Goal: Task Accomplishment & Management: Manage account settings

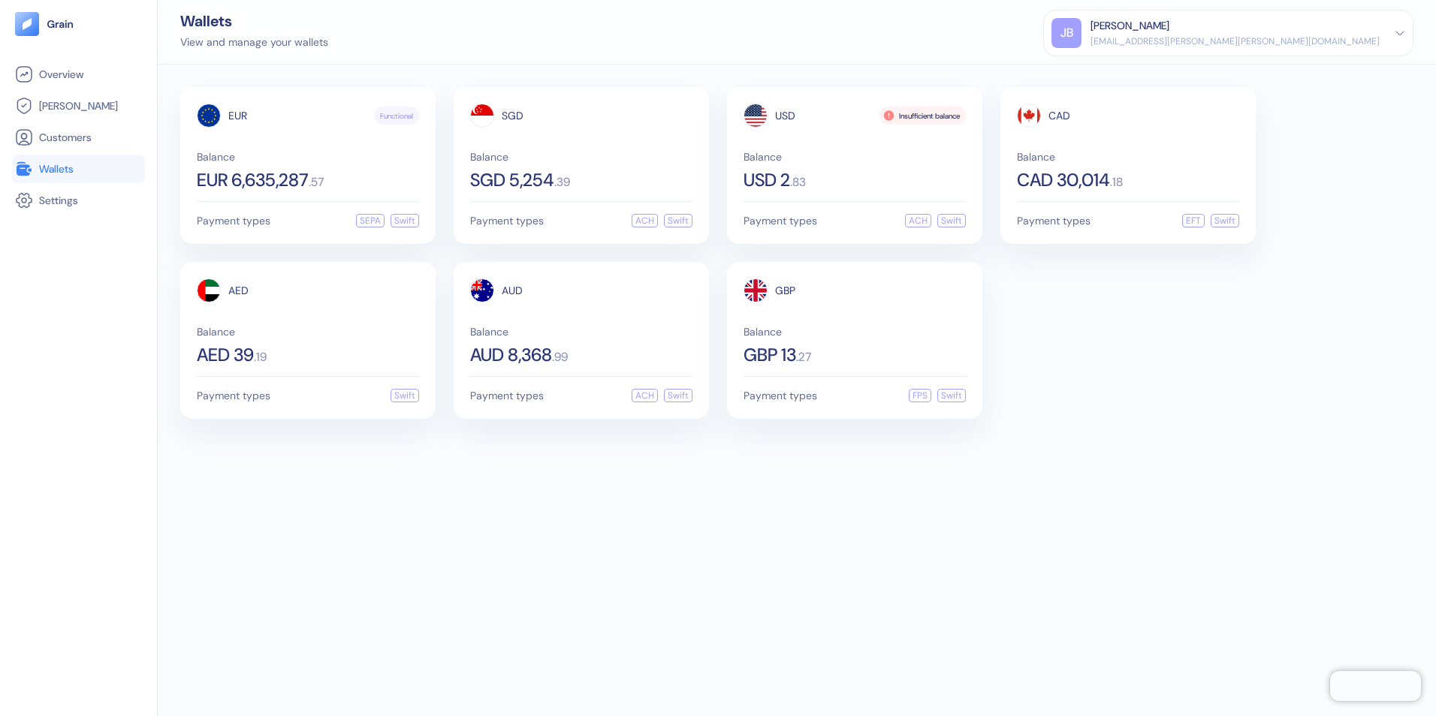
click at [1169, 33] on div "[PERSON_NAME]" at bounding box center [1129, 26] width 79 height 16
click at [1112, 74] on div "Sign Out" at bounding box center [1091, 75] width 41 height 16
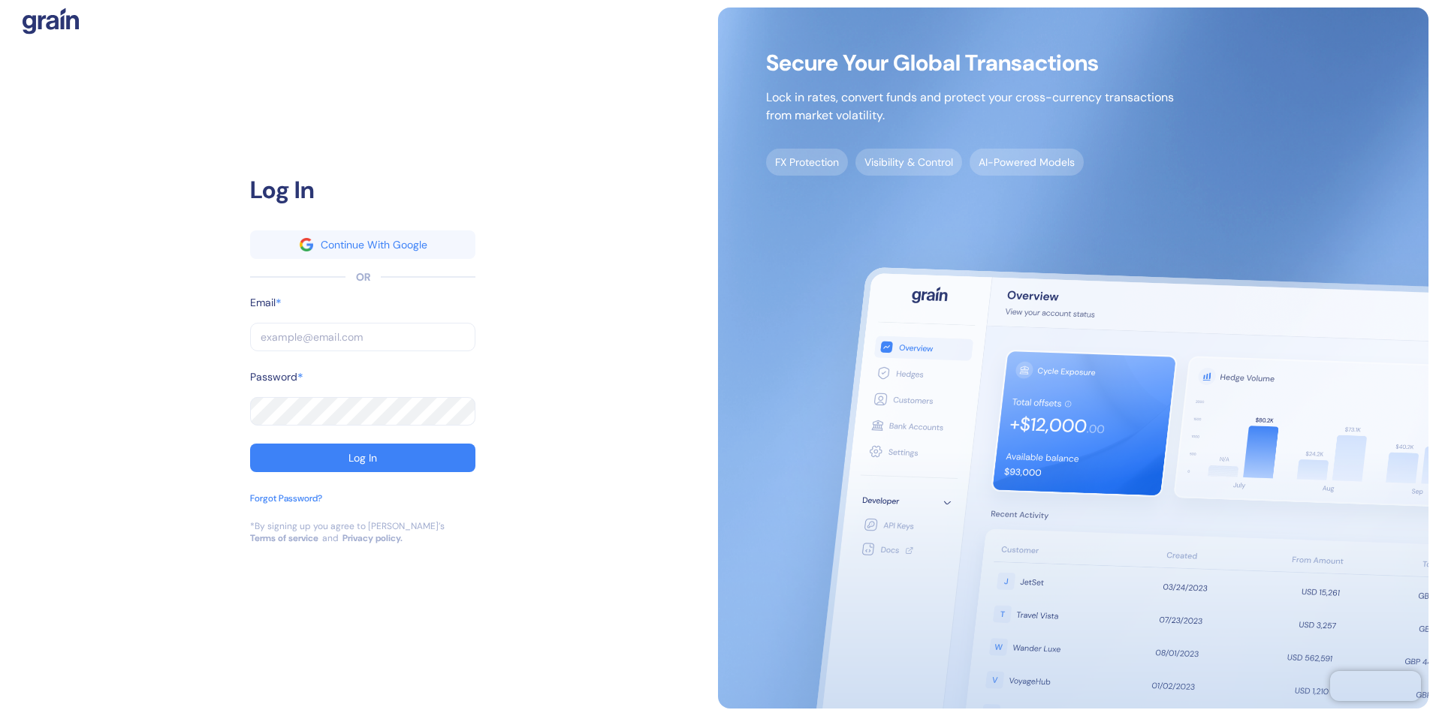
type input "[EMAIL_ADDRESS][PERSON_NAME][PERSON_NAME][DOMAIN_NAME]"
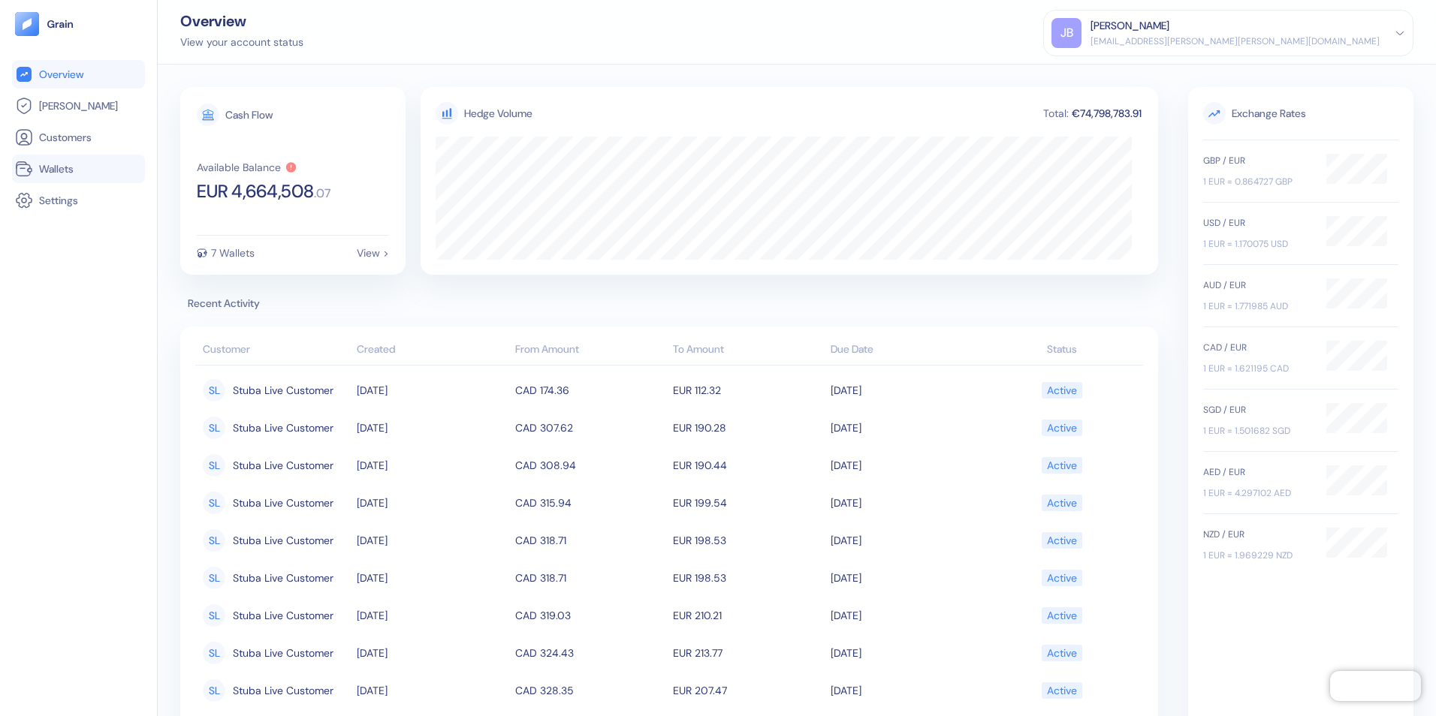
click at [46, 162] on span "Wallets" at bounding box center [56, 168] width 35 height 15
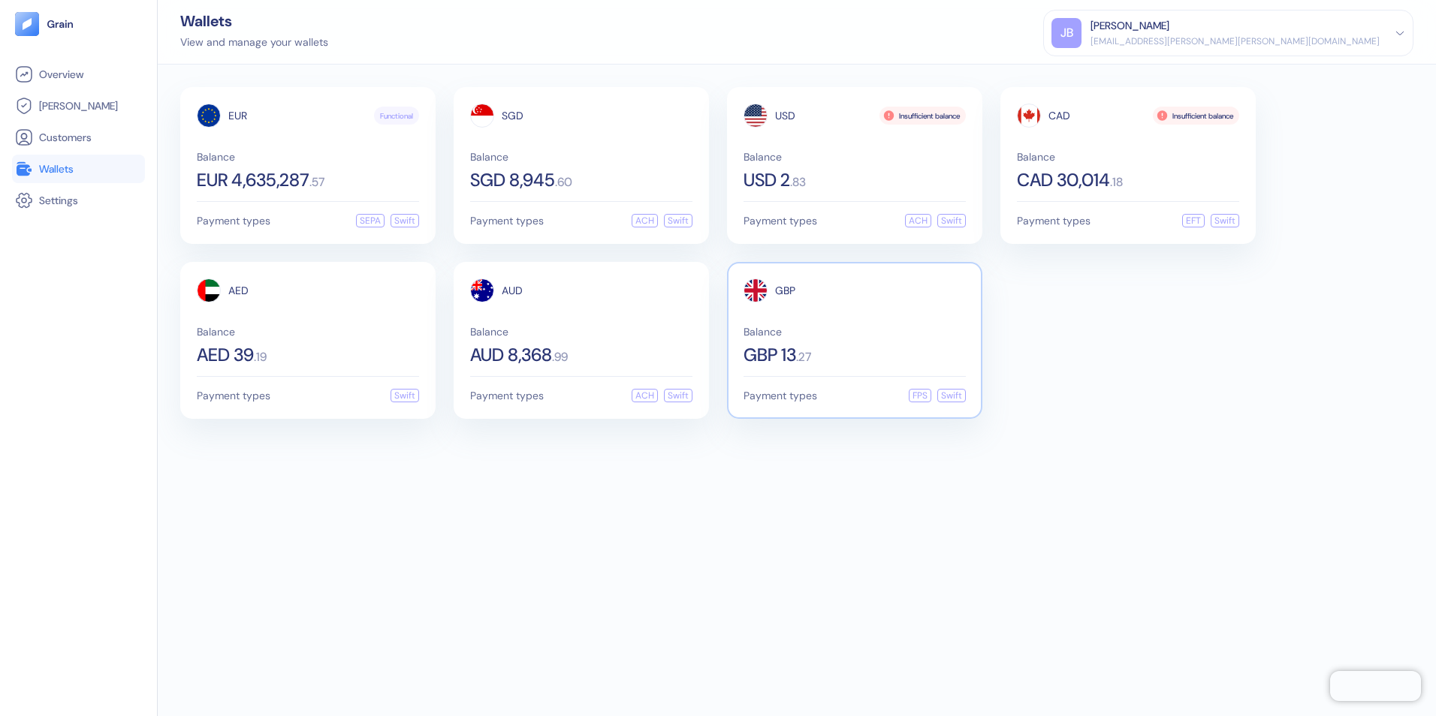
click at [800, 336] on span "Balance" at bounding box center [854, 332] width 222 height 11
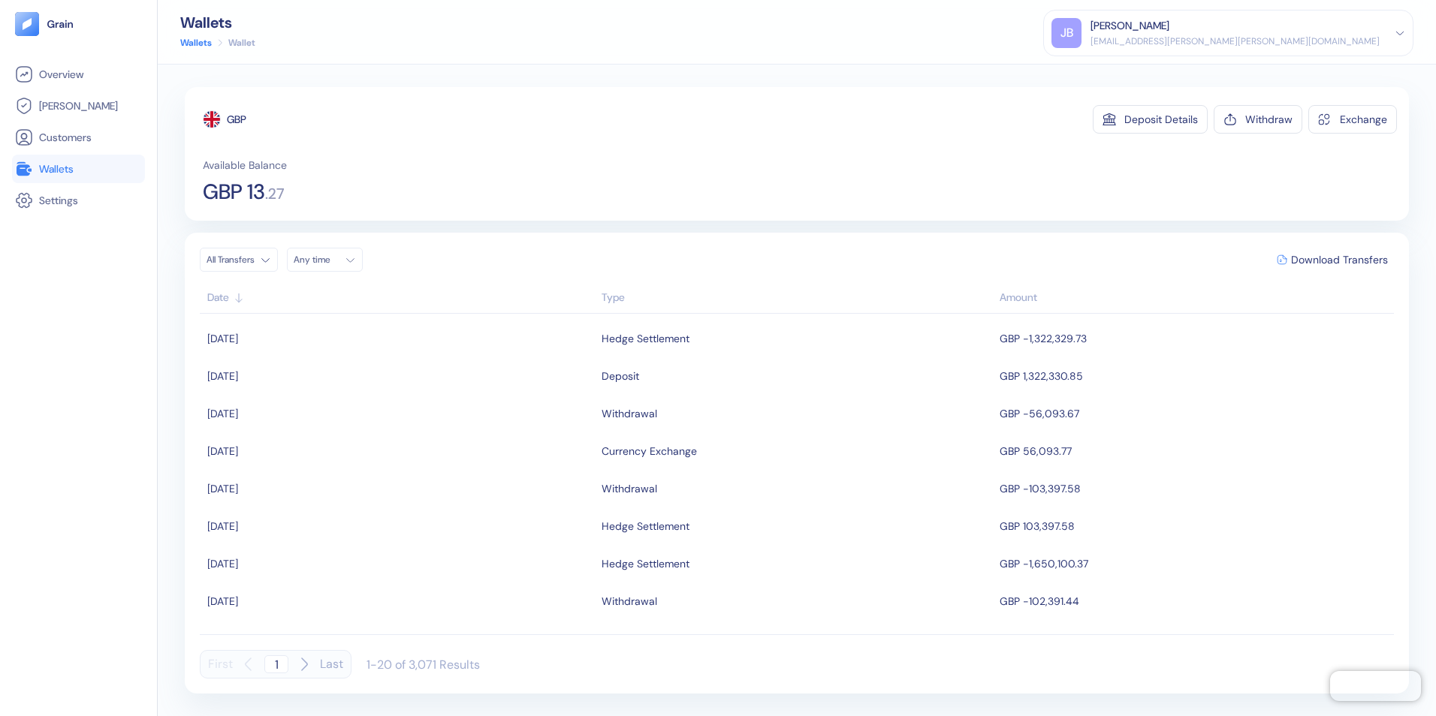
click at [53, 167] on span "Wallets" at bounding box center [56, 168] width 35 height 15
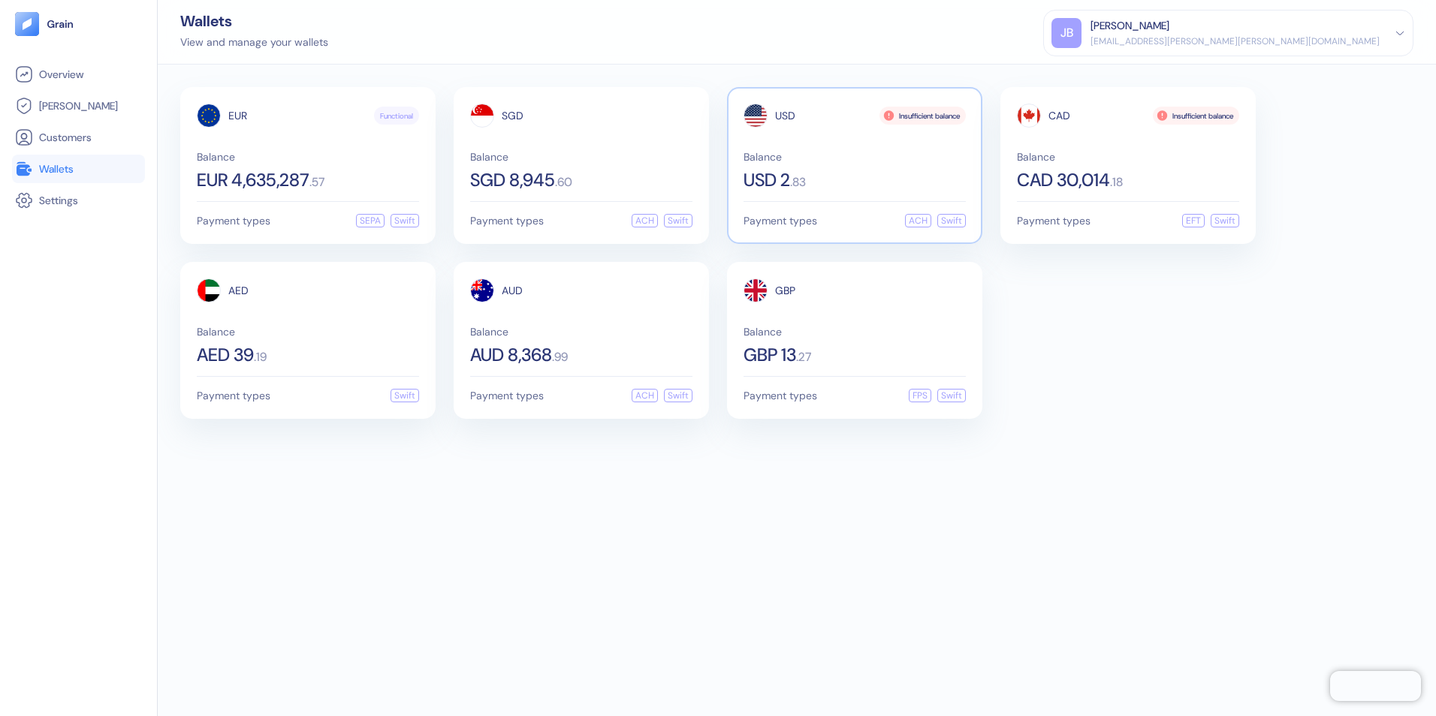
click at [786, 164] on div "Balance USD 2 . 83" at bounding box center [854, 171] width 222 height 38
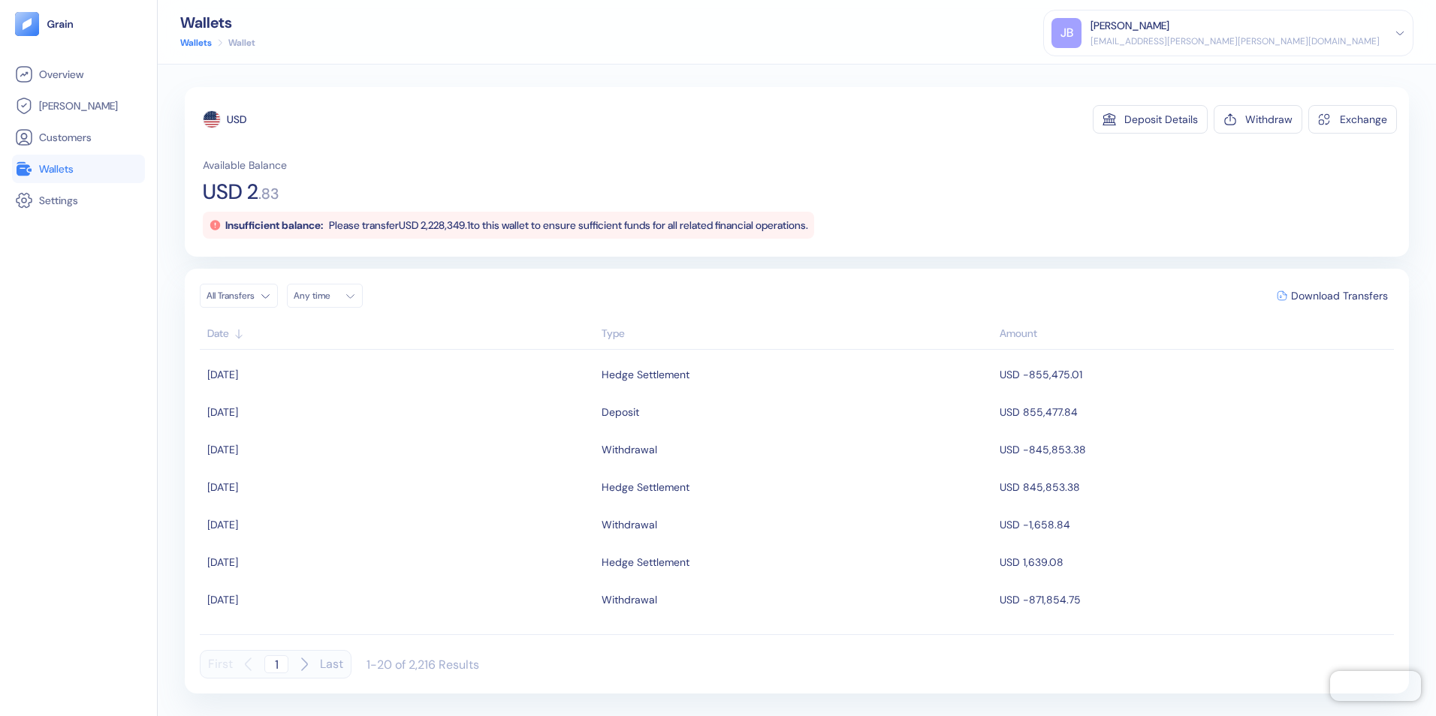
click at [53, 164] on span "Wallets" at bounding box center [56, 168] width 35 height 15
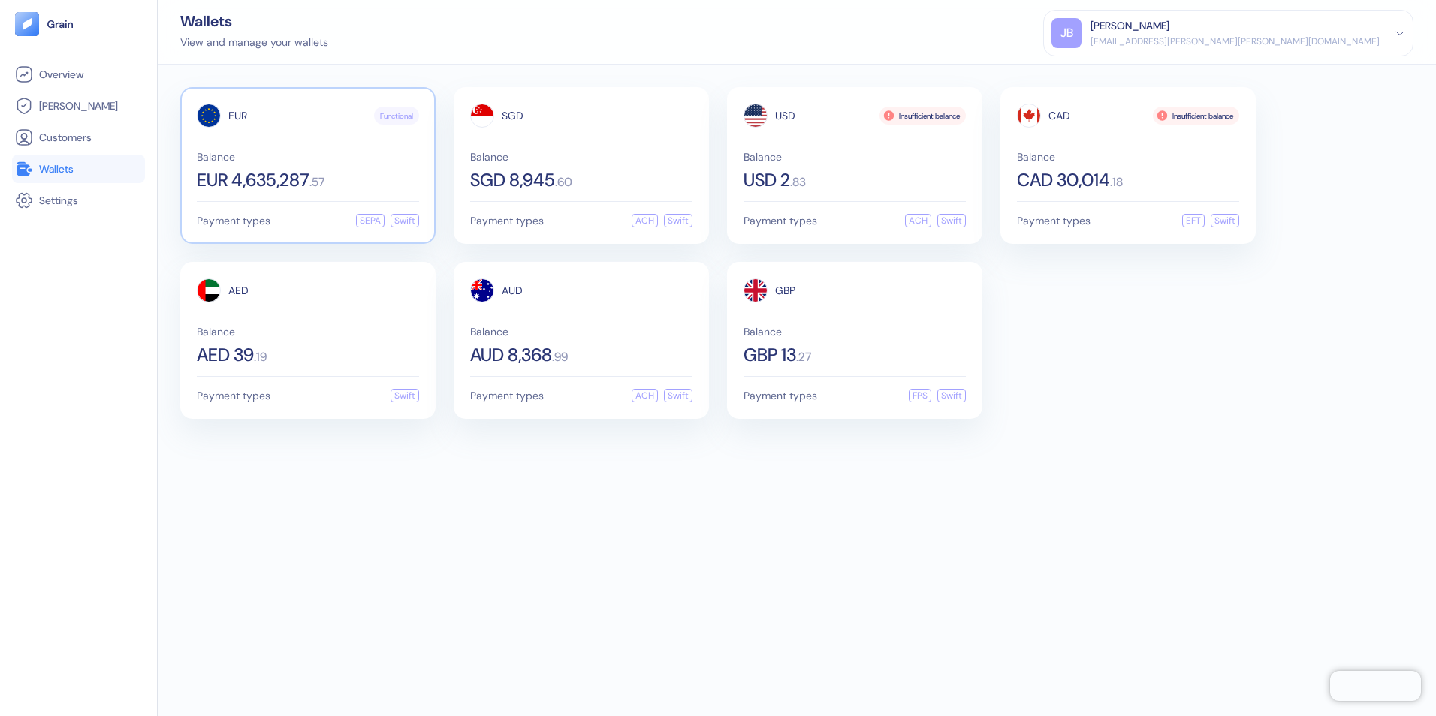
click at [334, 149] on div "EUR Functional Balance EUR 4,635,287 . 57" at bounding box center [308, 147] width 222 height 86
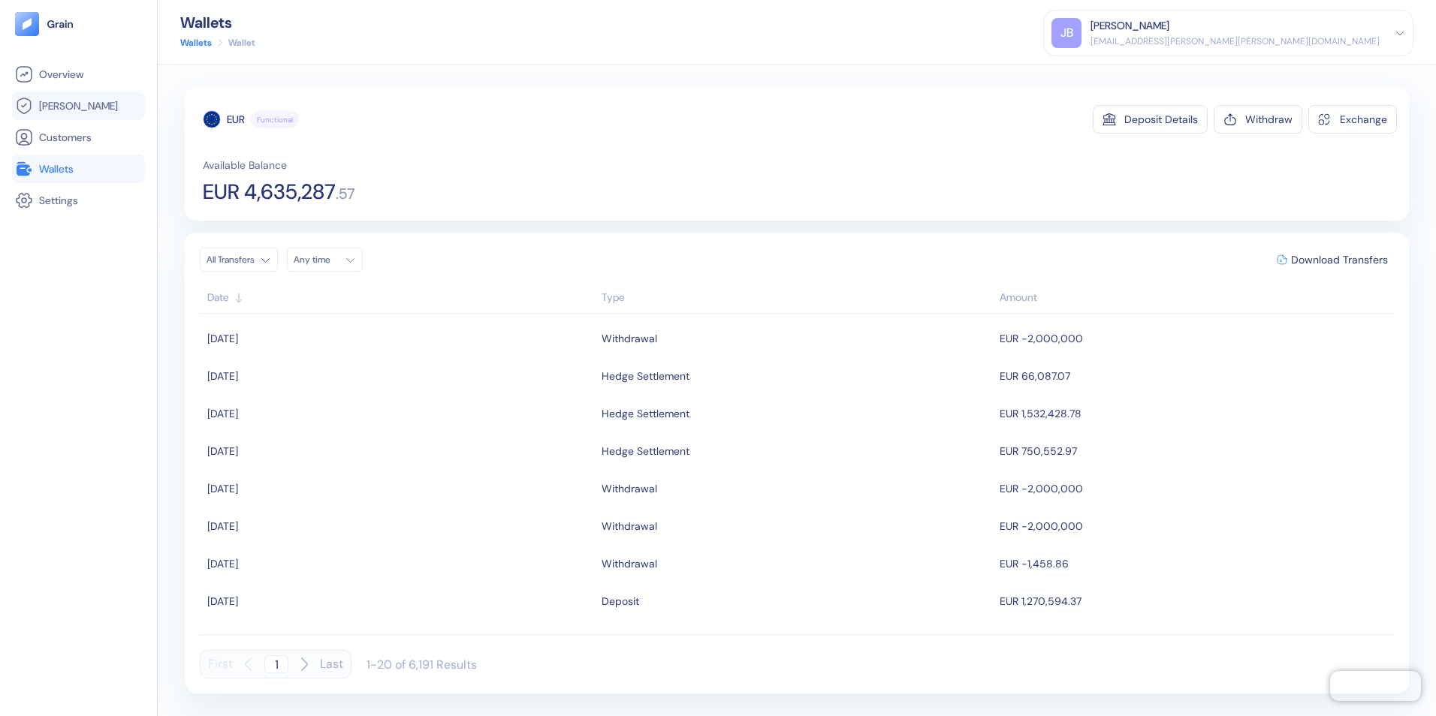
click at [57, 97] on link "[PERSON_NAME]" at bounding box center [78, 106] width 127 height 18
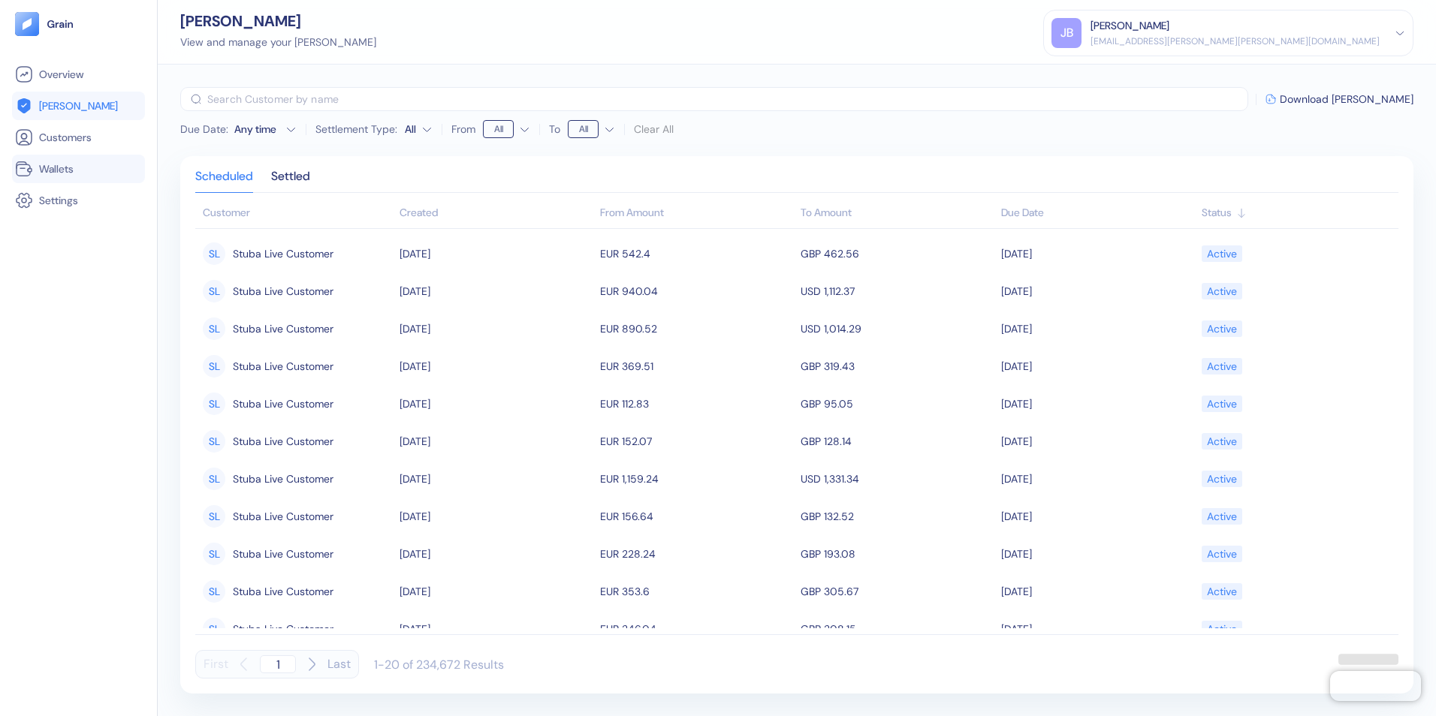
click at [53, 166] on span "Wallets" at bounding box center [56, 168] width 35 height 15
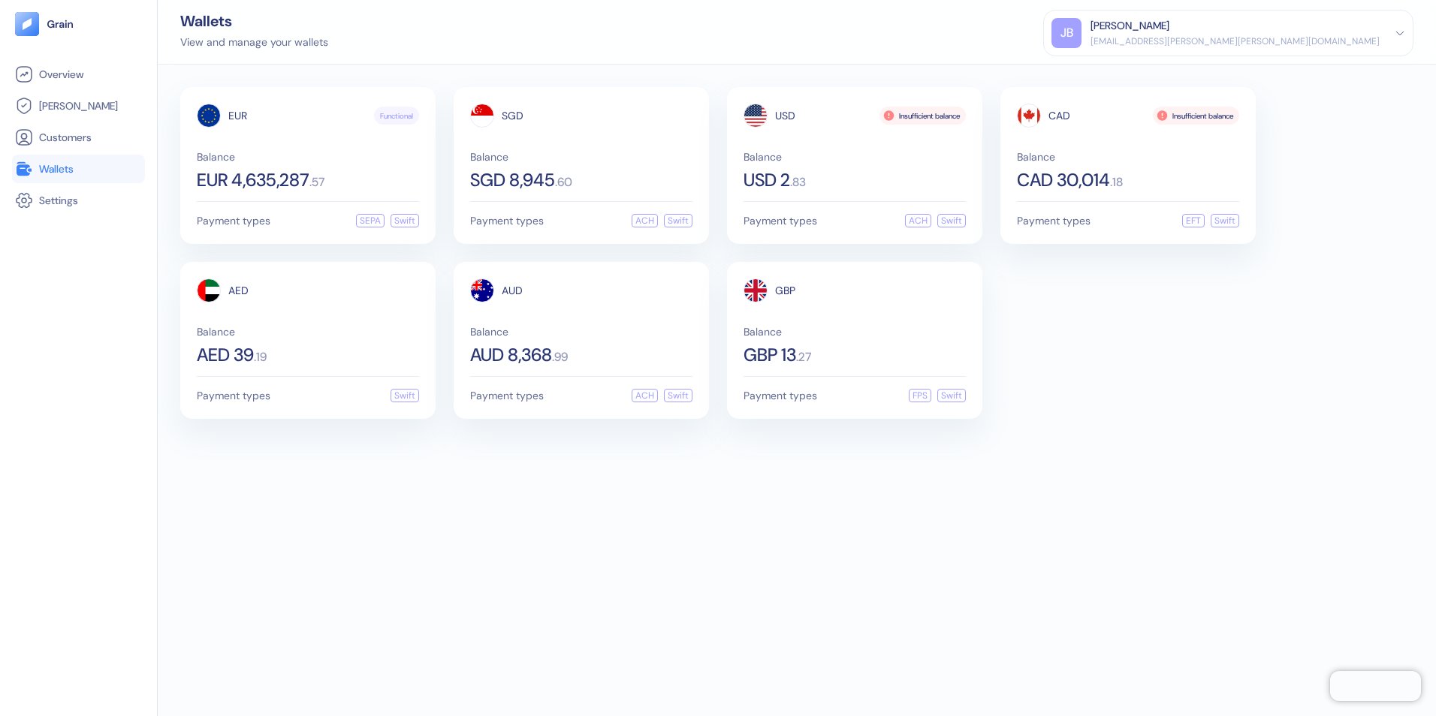
click at [426, 480] on div "EUR Functional Balance EUR 4,635,287 . 57 Payment types SEPA Swift SGD Balance …" at bounding box center [797, 391] width 1278 height 652
click at [35, 191] on link "Settings" at bounding box center [78, 200] width 127 height 18
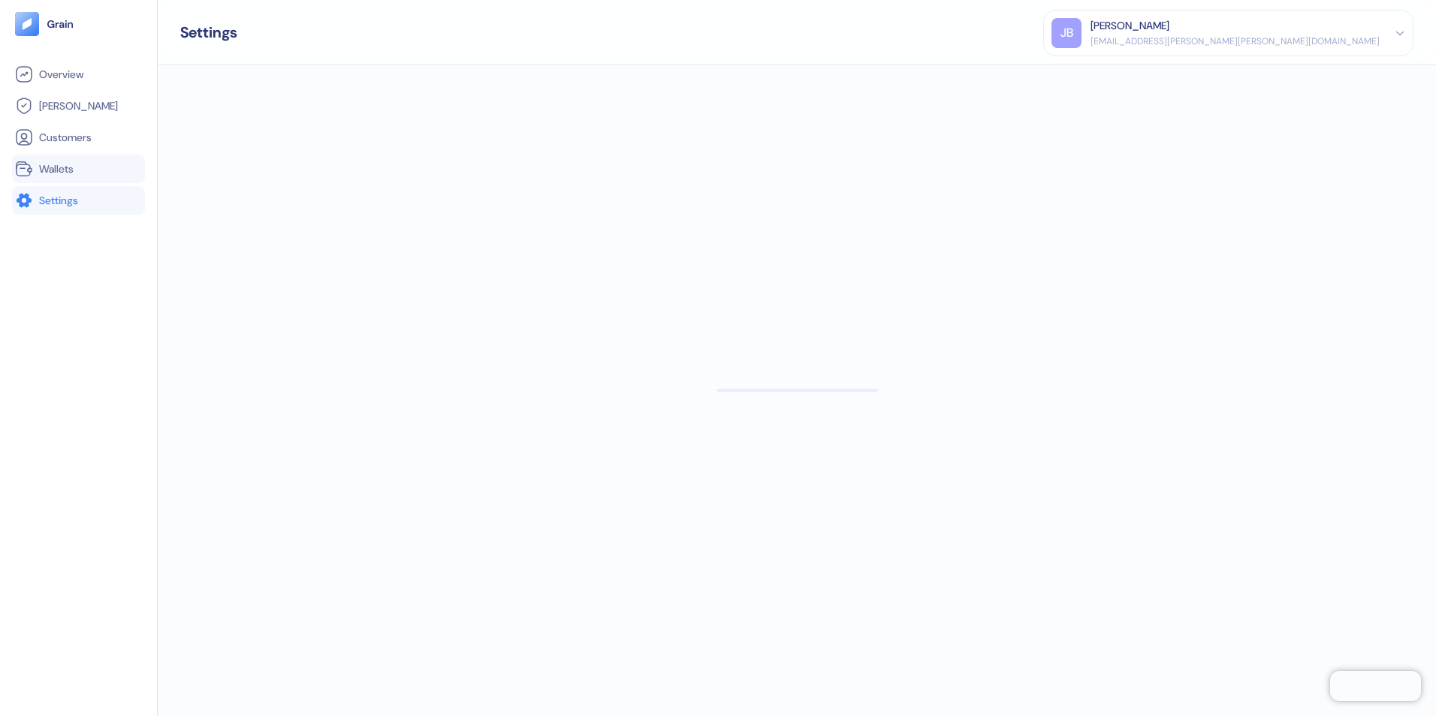
click at [63, 164] on span "Wallets" at bounding box center [56, 168] width 35 height 15
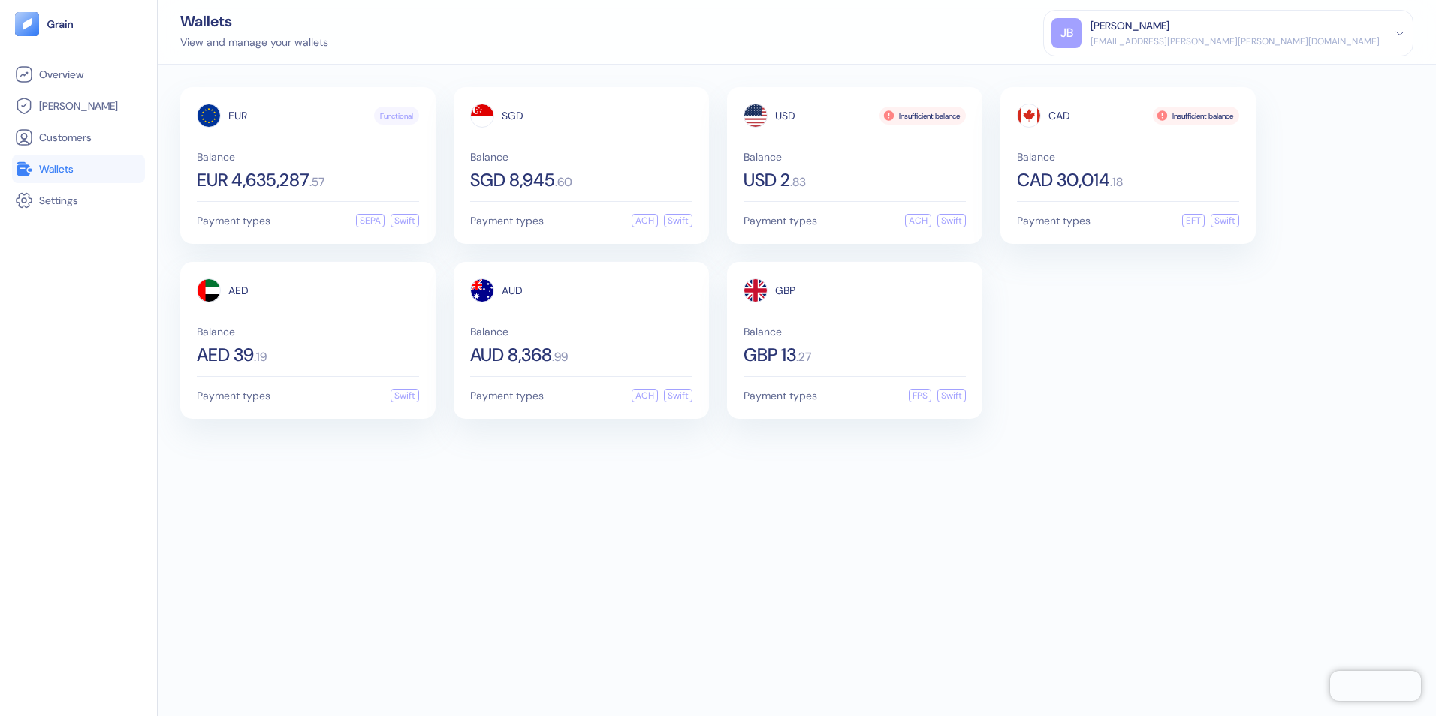
click at [55, 161] on span "Wallets" at bounding box center [56, 168] width 35 height 15
click at [843, 595] on div "EUR Functional Balance EUR 4,635,287 . 57 Payment types SEPA Swift SGD Balance …" at bounding box center [797, 391] width 1278 height 652
click at [1308, 41] on div "[EMAIL_ADDRESS][PERSON_NAME][PERSON_NAME][DOMAIN_NAME]" at bounding box center [1234, 42] width 289 height 14
click at [1297, 78] on div "Sign Out" at bounding box center [1228, 70] width 354 height 25
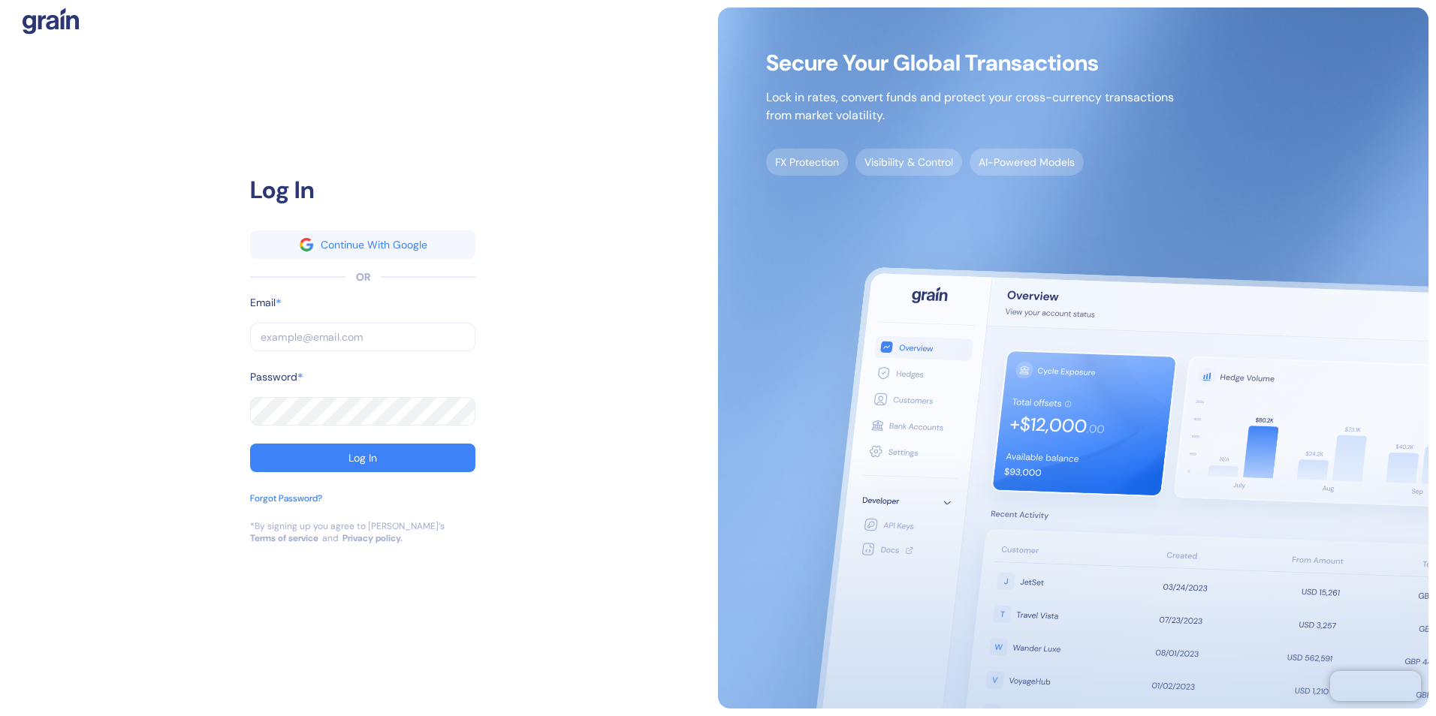
type input "[EMAIL_ADDRESS][PERSON_NAME][PERSON_NAME][DOMAIN_NAME]"
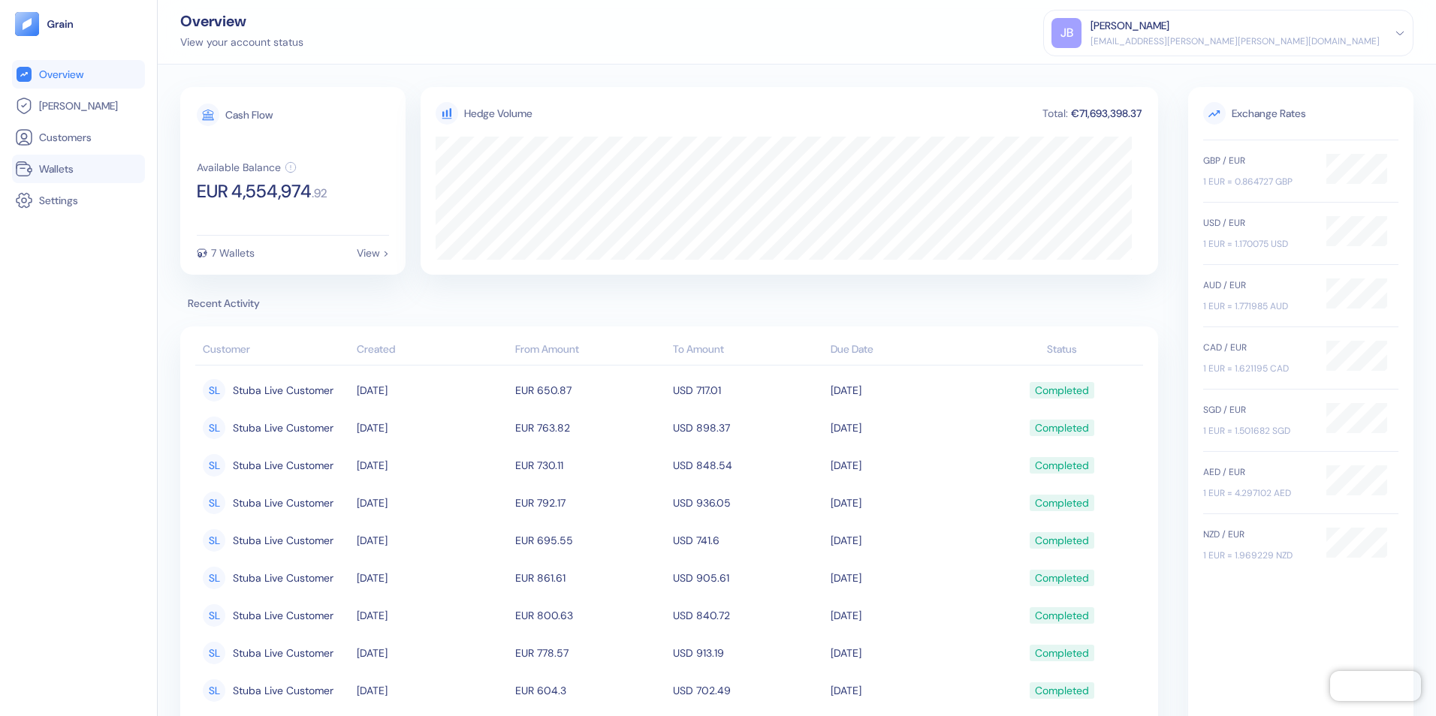
click at [66, 173] on span "Wallets" at bounding box center [56, 168] width 35 height 15
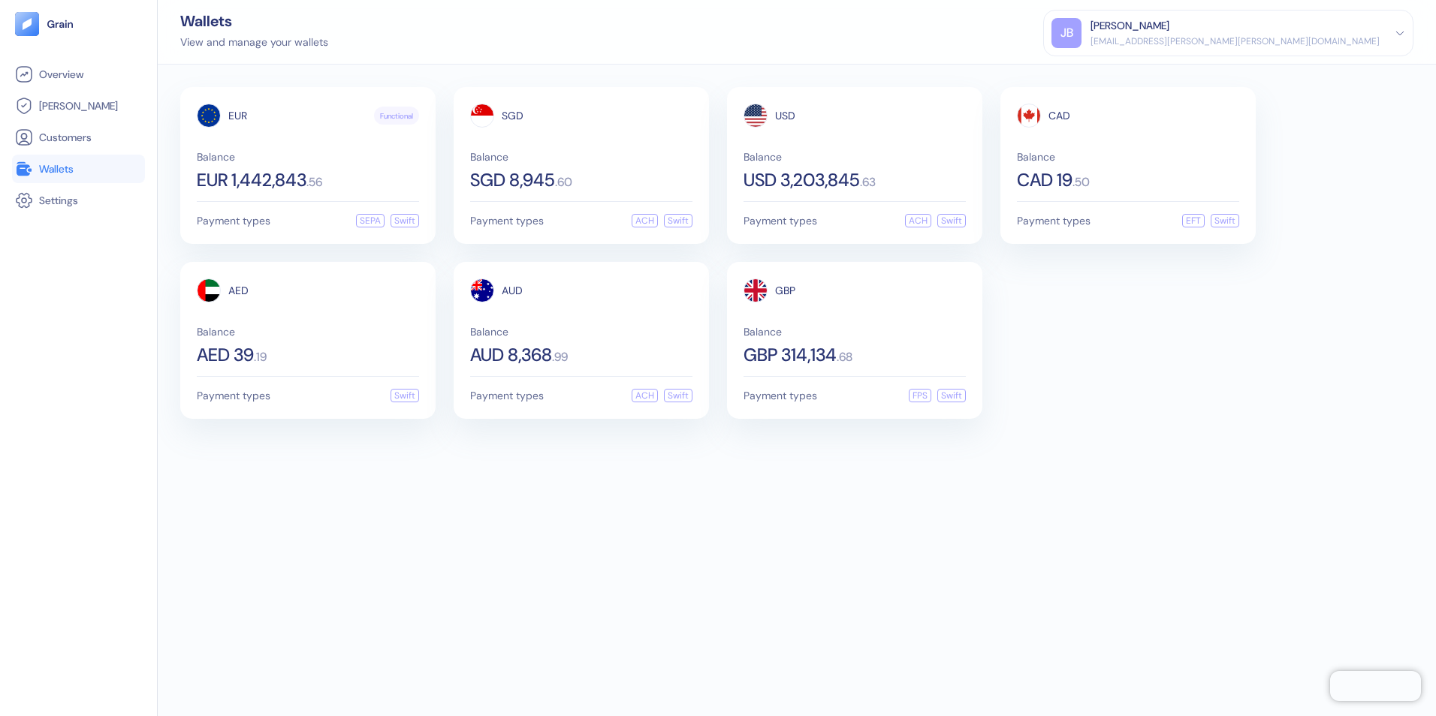
click at [581, 472] on div "EUR Functional Balance EUR 1,442,843 . 56 Payment types SEPA Swift SGD Balance …" at bounding box center [797, 391] width 1278 height 652
click at [739, 175] on div "USD Balance USD 3,203,845 . 63 Payment types ACH Swift" at bounding box center [854, 165] width 255 height 157
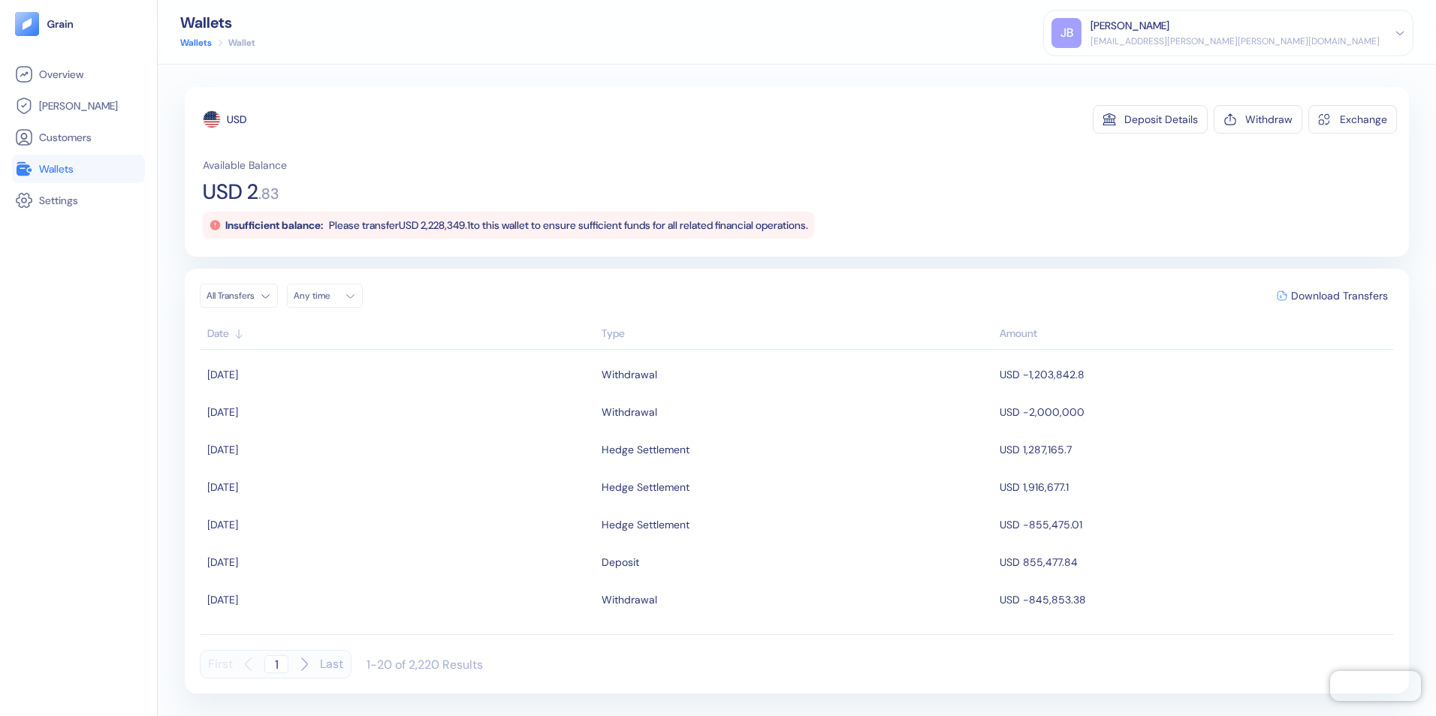
click at [57, 172] on span "Wallets" at bounding box center [56, 168] width 35 height 15
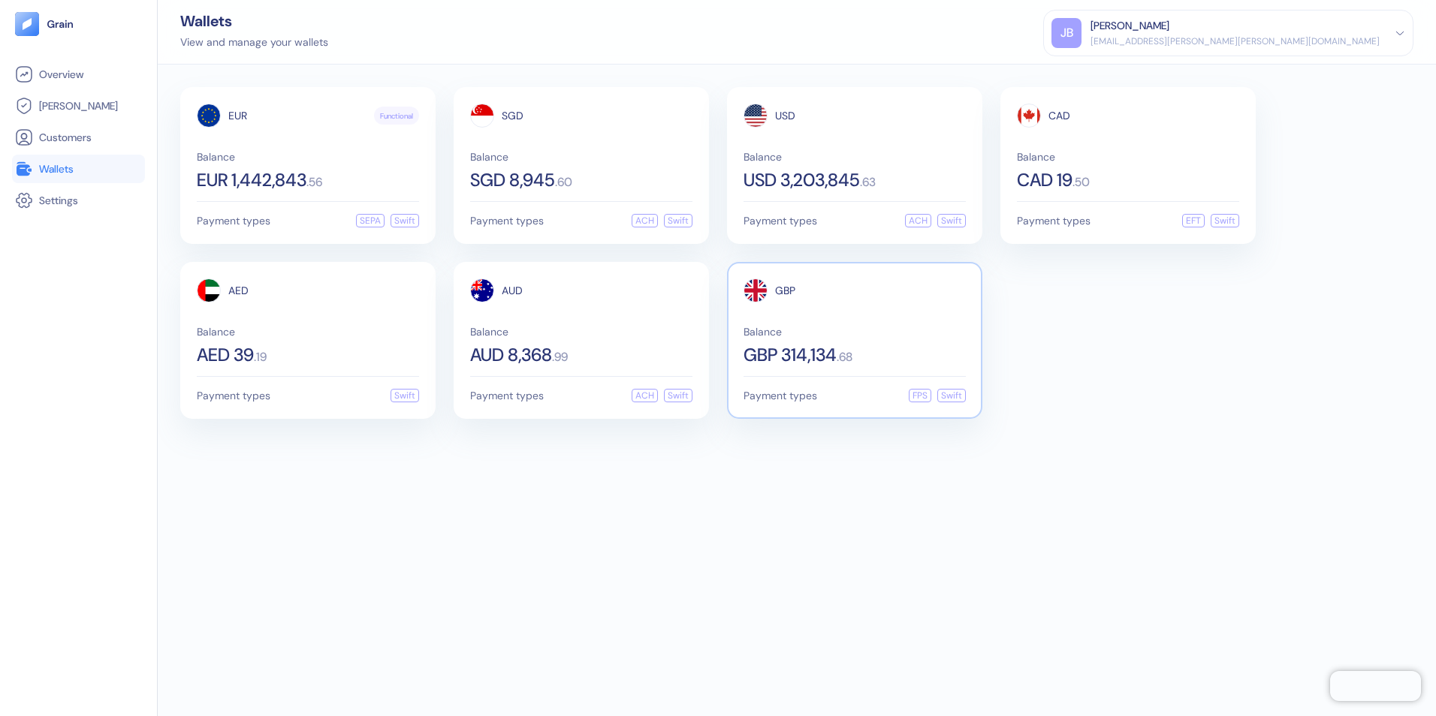
click at [843, 346] on div "GBP 314,134 . 68" at bounding box center [854, 355] width 222 height 18
